Goal: Information Seeking & Learning: Learn about a topic

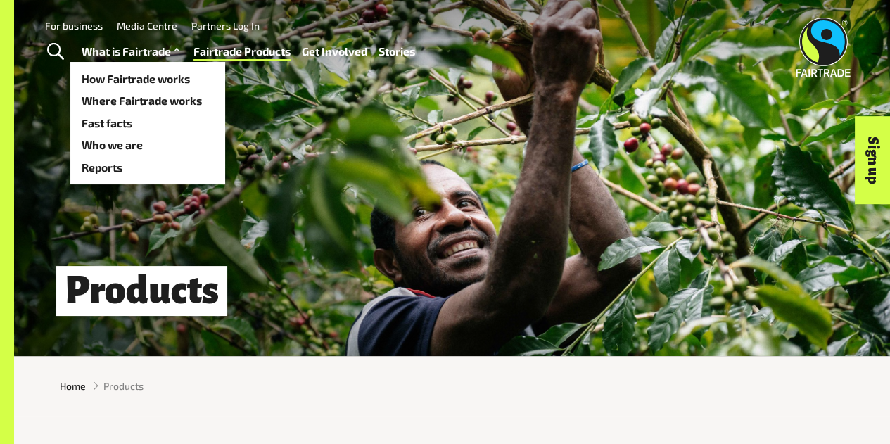
click at [138, 47] on link "What is Fairtrade" at bounding box center [132, 51] width 101 height 20
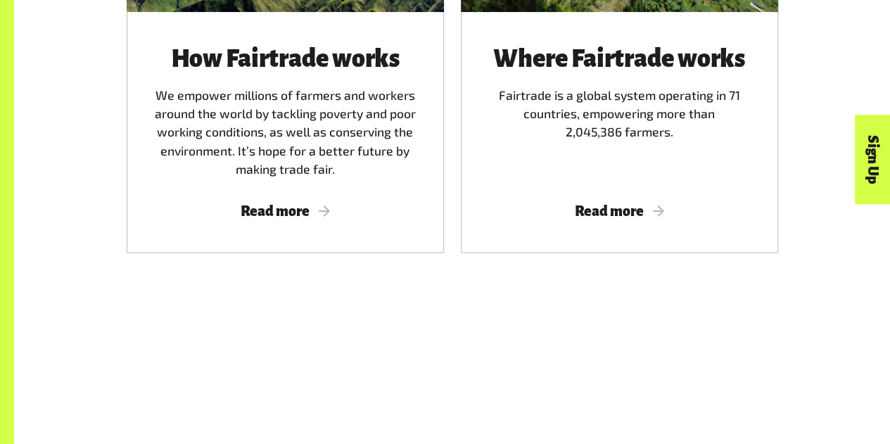
scroll to position [983, 0]
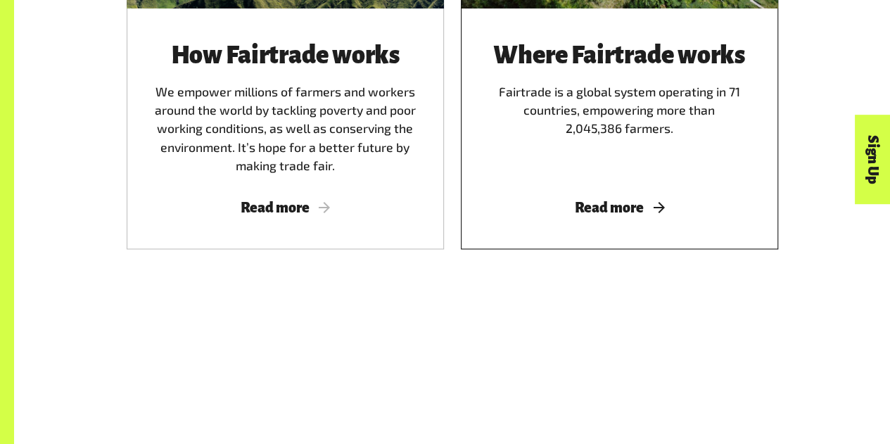
click at [612, 215] on span "Read more" at bounding box center [619, 207] width 283 height 15
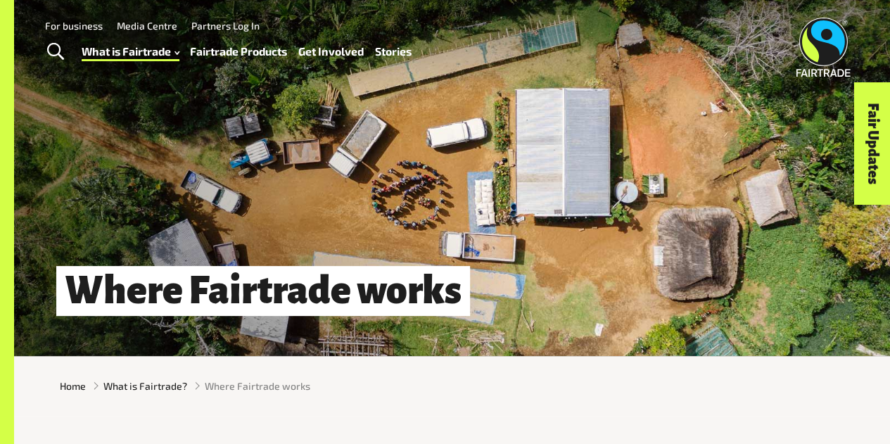
click at [219, 56] on link "Fairtrade Products" at bounding box center [238, 51] width 97 height 20
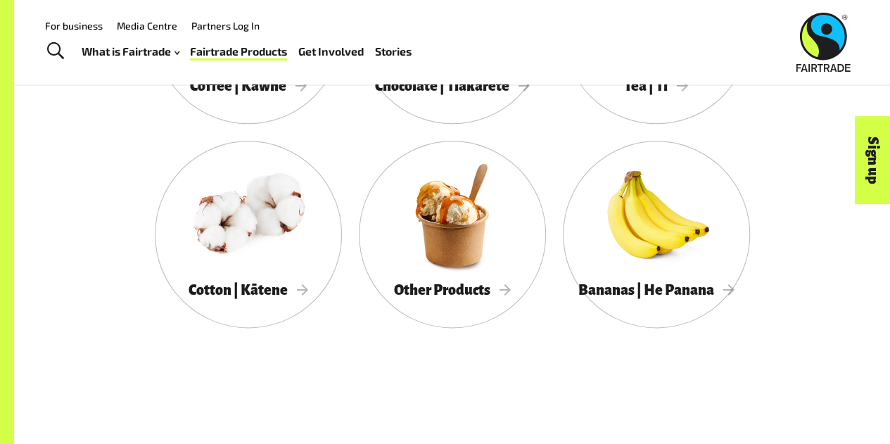
scroll to position [853, 0]
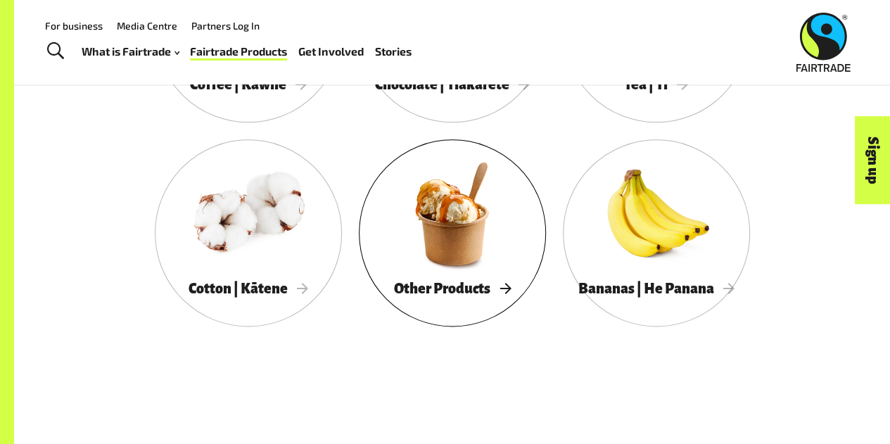
click at [407, 261] on div at bounding box center [452, 214] width 187 height 122
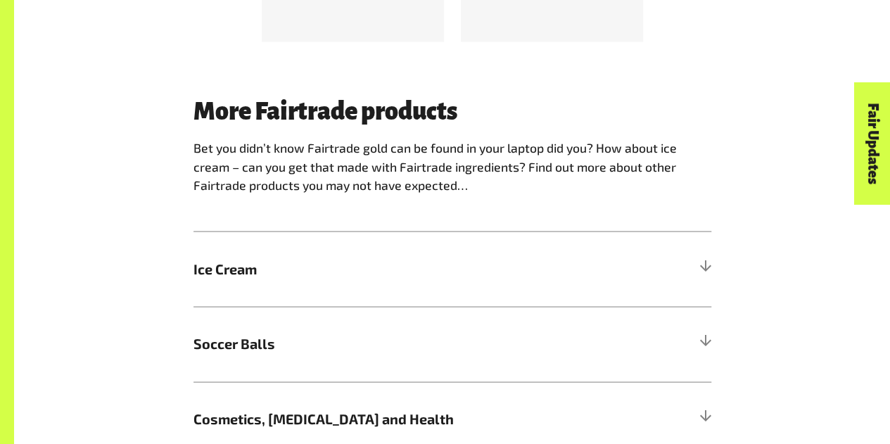
scroll to position [1326, 0]
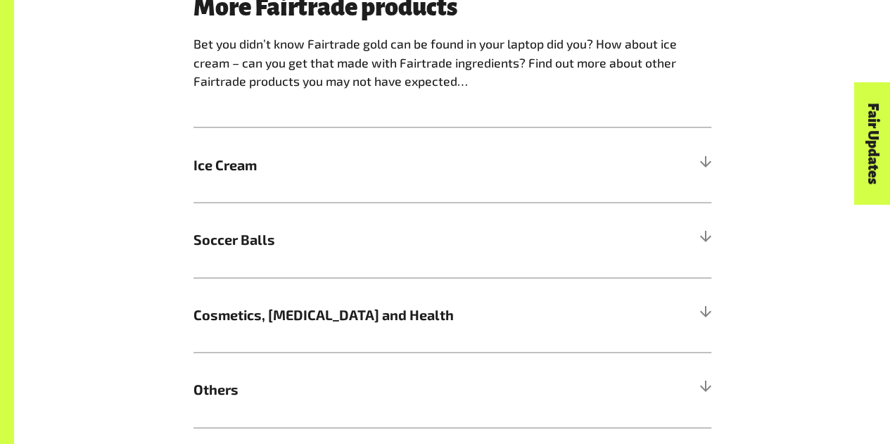
click at [407, 261] on h5 "Soccer Balls" at bounding box center [452, 239] width 518 height 75
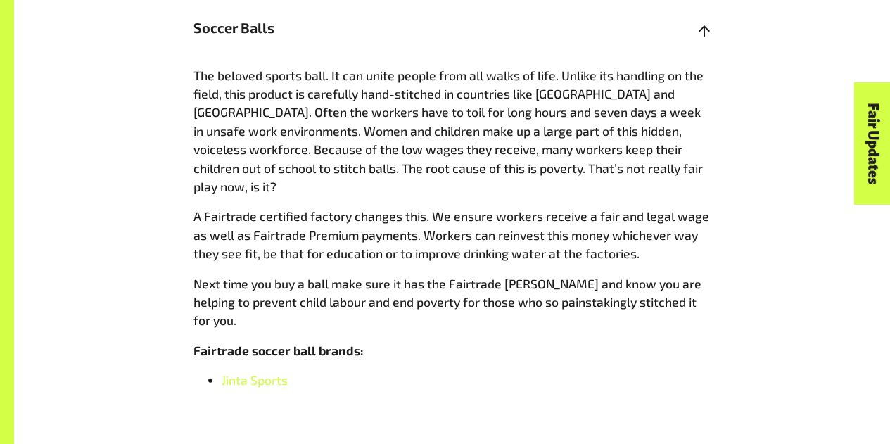
scroll to position [1540, 0]
